Goal: Transaction & Acquisition: Purchase product/service

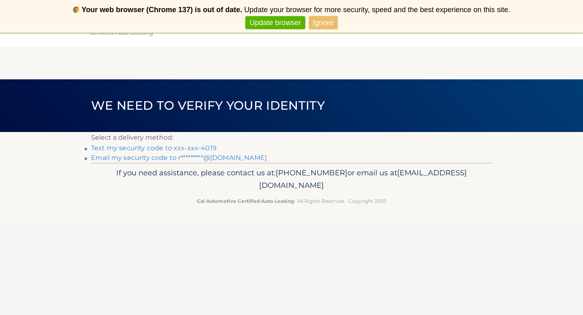
click at [145, 148] on link "Text my security code to xxx-xxx-4019" at bounding box center [153, 148] width 125 height 8
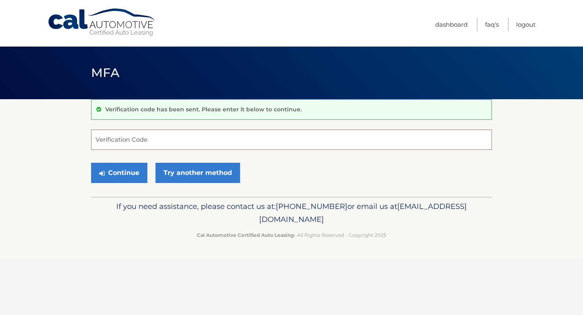
click at [147, 138] on input "Verification Code" at bounding box center [291, 139] width 401 height 20
type input "233736"
click at [117, 166] on button "Continue" at bounding box center [119, 173] width 56 height 20
click at [117, 173] on button "Continue" at bounding box center [119, 173] width 56 height 20
click at [125, 142] on input "Verification Code" at bounding box center [291, 139] width 401 height 20
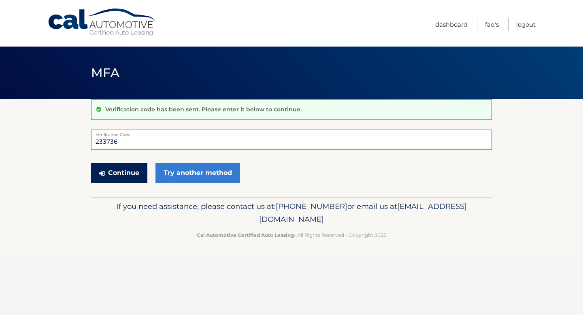
type input "233736"
click at [114, 173] on button "Continue" at bounding box center [119, 173] width 56 height 20
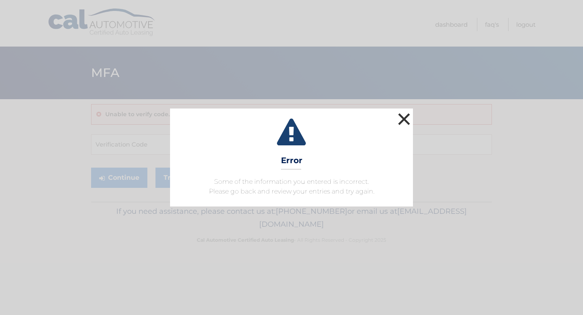
click at [405, 117] on button "×" at bounding box center [404, 119] width 16 height 16
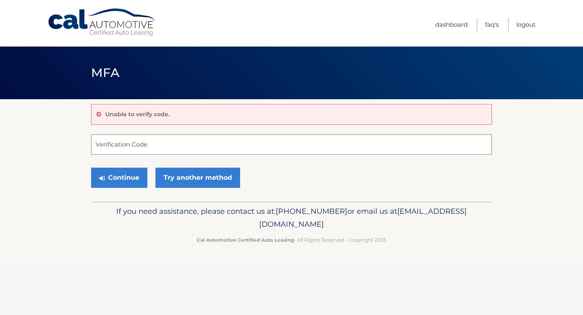
click at [153, 144] on input "Verification Code" at bounding box center [291, 144] width 401 height 20
click at [192, 179] on link "Try another method" at bounding box center [197, 177] width 85 height 20
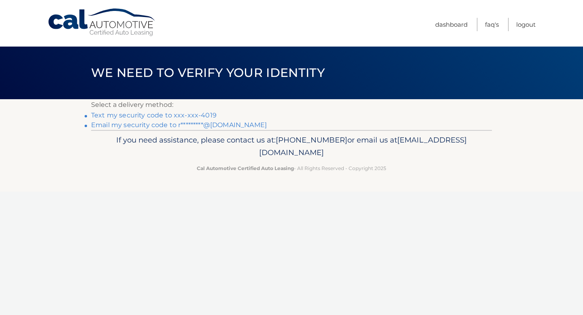
click at [129, 115] on link "Text my security code to xxx-xxx-4019" at bounding box center [153, 115] width 125 height 8
click at [521, 24] on link "Logout" at bounding box center [525, 24] width 19 height 13
click at [114, 114] on link "Text my security code to xxx-xxx-4019" at bounding box center [153, 115] width 125 height 8
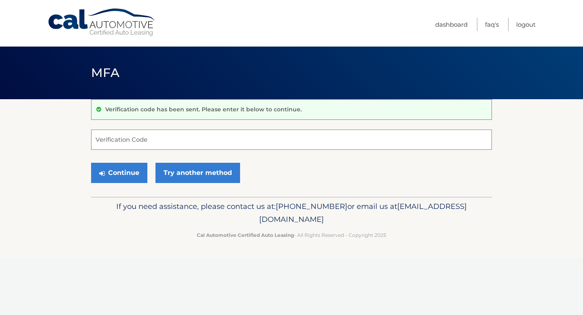
click at [119, 139] on input "Verification Code" at bounding box center [291, 139] width 401 height 20
type input "456741"
click at [119, 173] on button "Continue" at bounding box center [119, 173] width 56 height 20
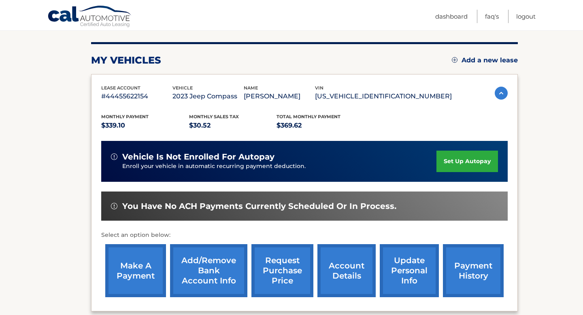
scroll to position [146, 0]
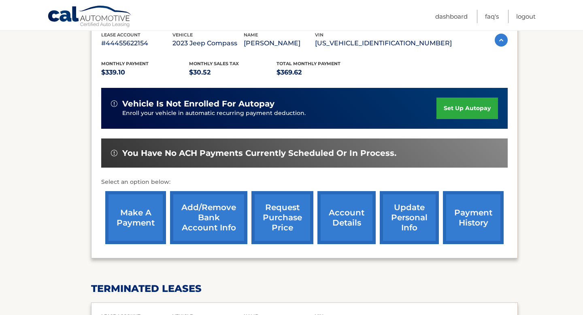
click at [130, 207] on link "make a payment" at bounding box center [135, 217] width 61 height 53
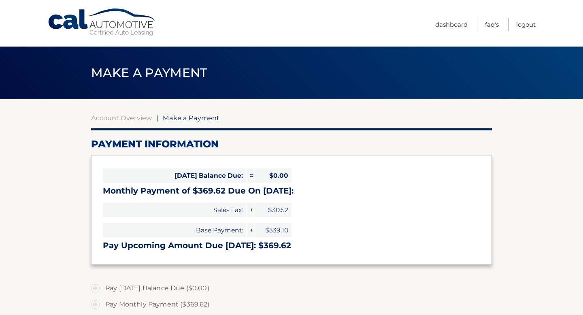
select select "MDBiMTMyOTMtNzY5Ni00Y2JiLWFkMDMtMDVmZTkwNjRiNWEz"
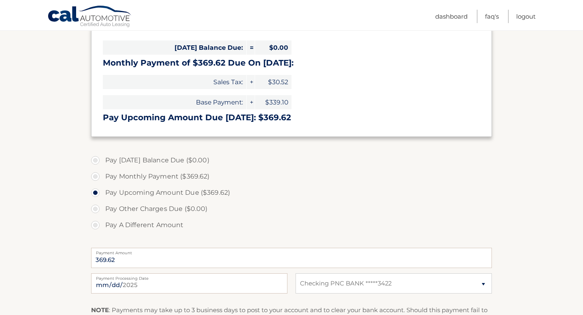
scroll to position [129, 0]
click at [95, 176] on label "Pay Monthly Payment ($369.62)" at bounding box center [291, 175] width 401 height 16
click at [95, 176] on input "Pay Monthly Payment ($369.62)" at bounding box center [98, 173] width 8 height 13
radio input "true"
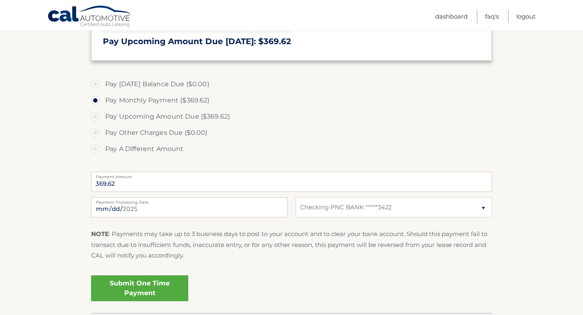
scroll to position [205, 0]
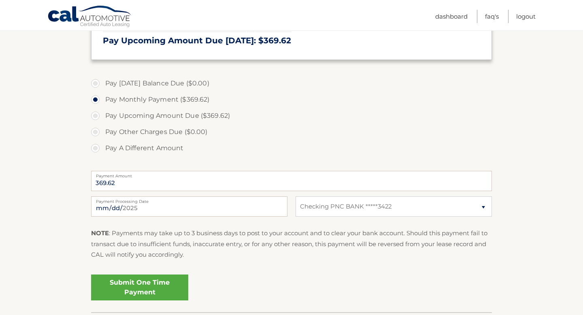
click at [129, 287] on link "Submit One Time Payment" at bounding box center [139, 287] width 97 height 26
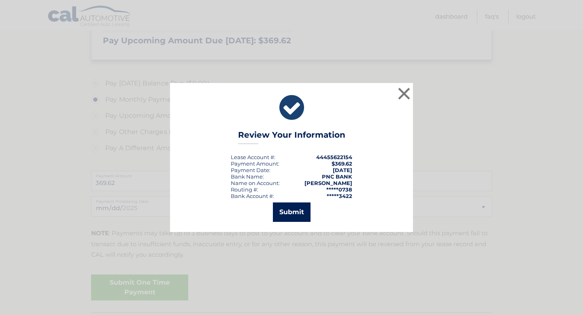
click at [292, 212] on button "Submit" at bounding box center [292, 211] width 38 height 19
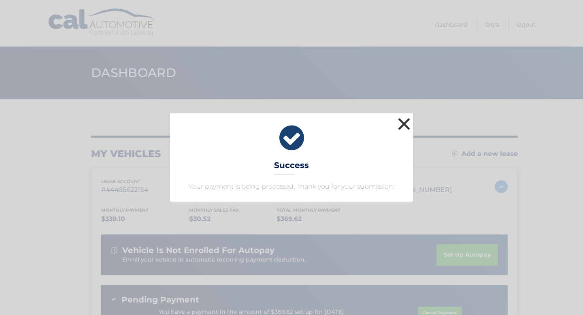
click at [404, 124] on button "×" at bounding box center [404, 124] width 16 height 16
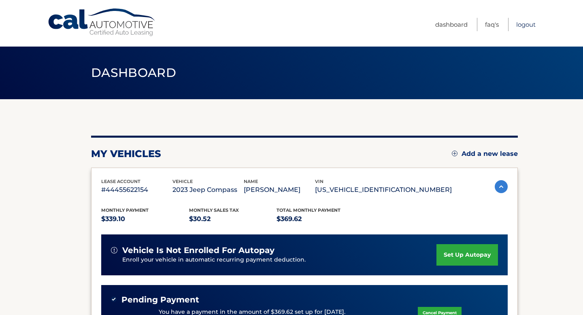
click at [528, 23] on link "Logout" at bounding box center [525, 24] width 19 height 13
